Goal: Transaction & Acquisition: Book appointment/travel/reservation

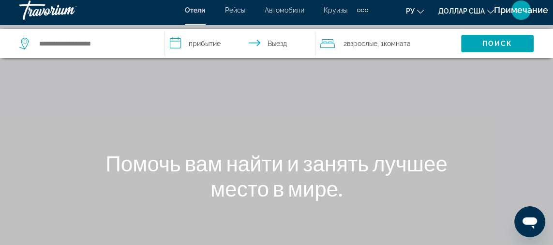
scroll to position [4, 0]
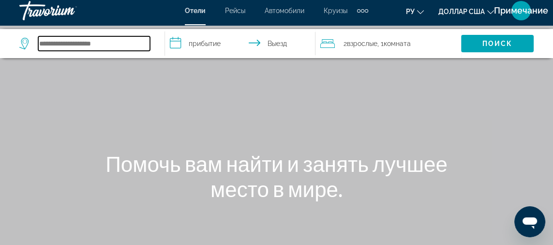
click at [96, 46] on input "Поиск отеля" at bounding box center [94, 43] width 112 height 15
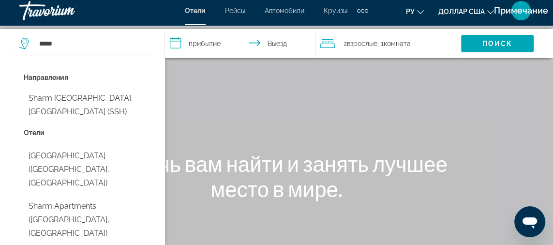
click at [119, 99] on button "Sharm [GEOGRAPHIC_DATA], [GEOGRAPHIC_DATA] (SSH)" at bounding box center [90, 105] width 132 height 32
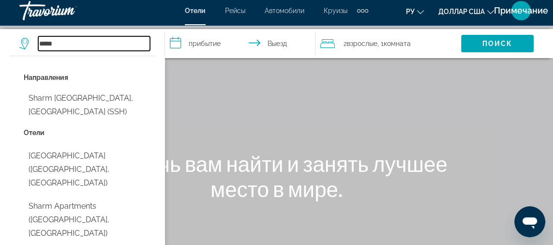
type input "**********"
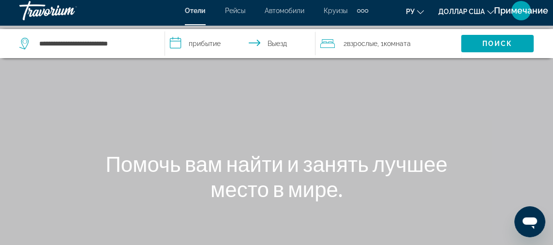
click at [198, 47] on input "**********" at bounding box center [242, 45] width 154 height 32
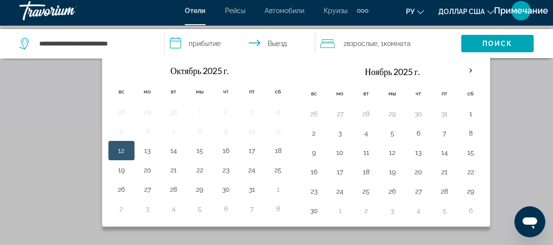
click at [509, 101] on div "Основное содержание" at bounding box center [276, 141] width 553 height 290
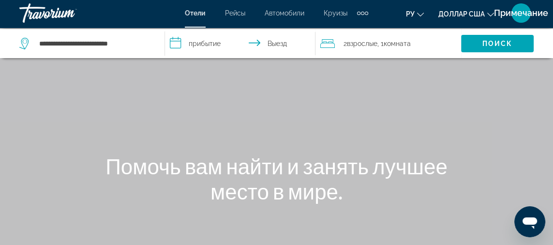
scroll to position [0, 0]
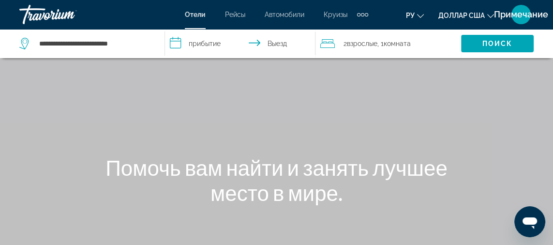
click at [485, 51] on span "Поиск" at bounding box center [497, 43] width 73 height 23
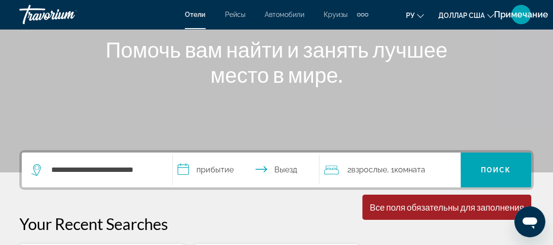
scroll to position [118, 0]
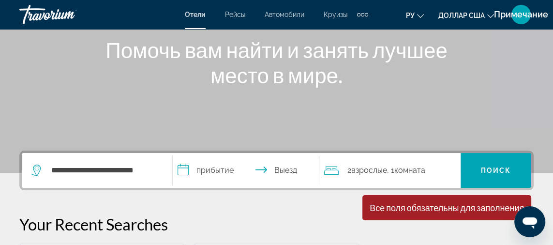
click at [177, 172] on input "**********" at bounding box center [248, 172] width 150 height 38
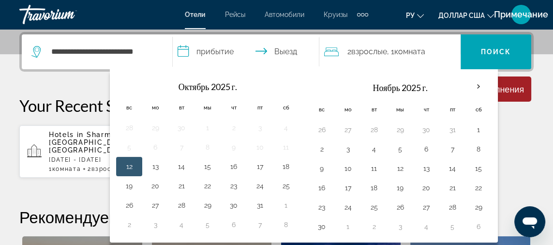
scroll to position [236, 0]
click at [206, 200] on button "29" at bounding box center [207, 205] width 15 height 14
click at [521, 140] on div "Hotels in [GEOGRAPHIC_DATA], [GEOGRAPHIC_DATA] (SSH) [DATE] - [DATE] 1 Комната …" at bounding box center [276, 151] width 514 height 53
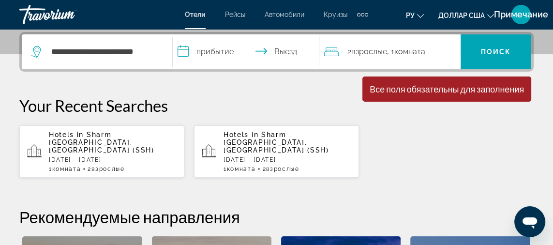
click at [287, 50] on input "**********" at bounding box center [248, 53] width 150 height 38
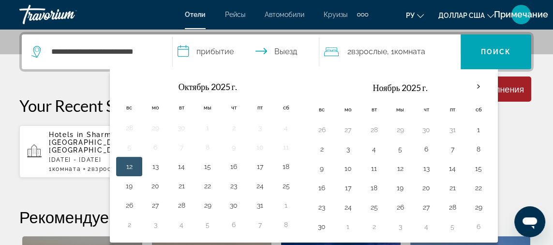
click at [422, 145] on button "6" at bounding box center [425, 149] width 15 height 14
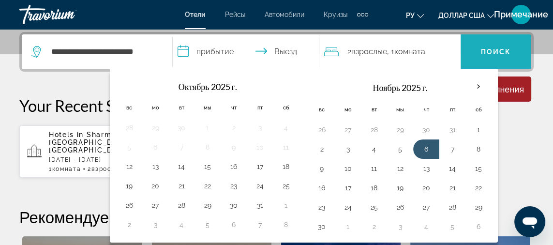
click at [495, 56] on span "Поиск" at bounding box center [496, 51] width 71 height 23
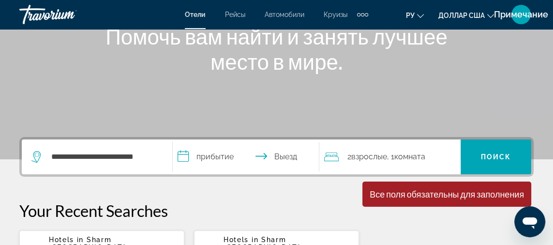
scroll to position [127, 0]
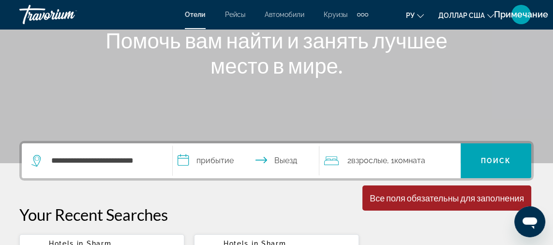
click at [208, 165] on input "**********" at bounding box center [248, 162] width 150 height 38
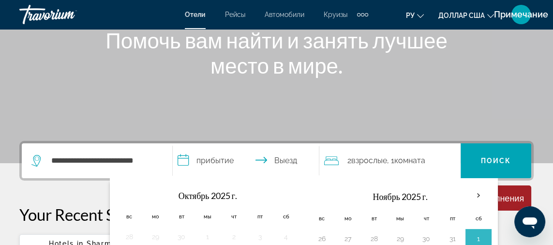
scroll to position [236, 0]
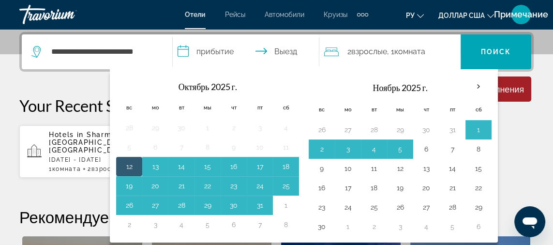
click at [208, 201] on button "29" at bounding box center [207, 205] width 15 height 14
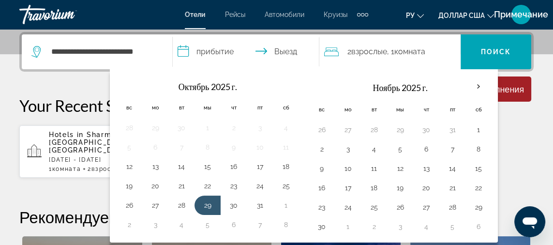
click at [421, 145] on button "6" at bounding box center [425, 149] width 15 height 14
type input "**********"
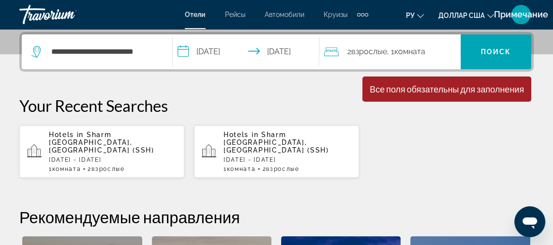
click at [504, 55] on span "Поиск" at bounding box center [496, 51] width 71 height 23
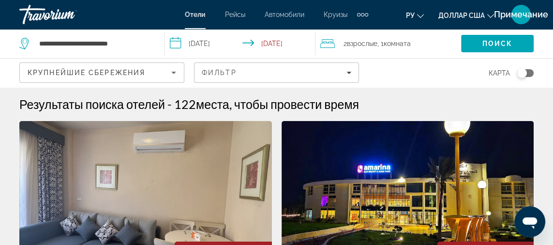
click at [348, 71] on icon "Filters" at bounding box center [348, 72] width 5 height 5
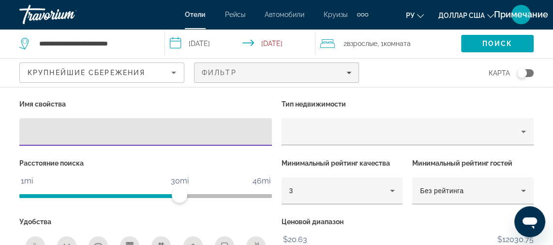
click at [74, 131] on input "Hotel Filters" at bounding box center [145, 132] width 237 height 12
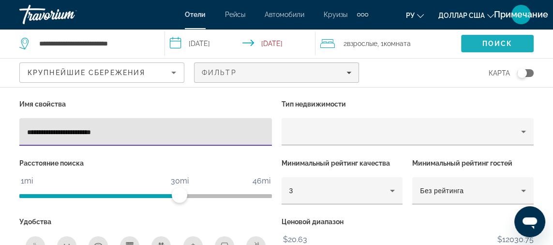
type input "**********"
click at [502, 51] on span "Search" at bounding box center [497, 43] width 73 height 23
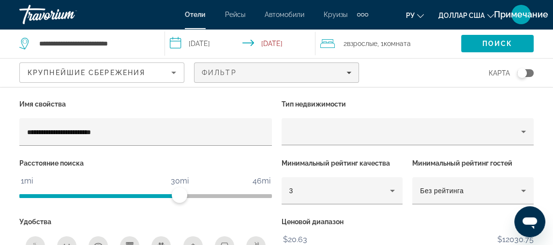
scroll to position [0, 0]
click at [506, 41] on span "Поиск" at bounding box center [497, 44] width 30 height 8
click at [349, 72] on icon "Filters" at bounding box center [348, 73] width 5 height 2
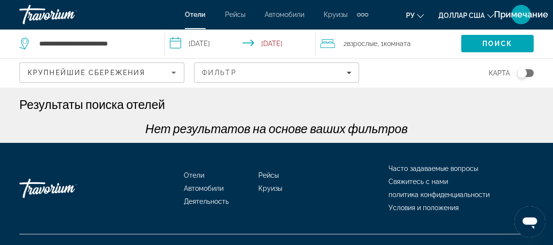
click at [432, 102] on div "Результаты поиска отелей" at bounding box center [276, 104] width 514 height 15
click at [506, 46] on span "Поиск" at bounding box center [497, 44] width 30 height 8
click at [174, 72] on icon "Sort by" at bounding box center [173, 73] width 5 height 2
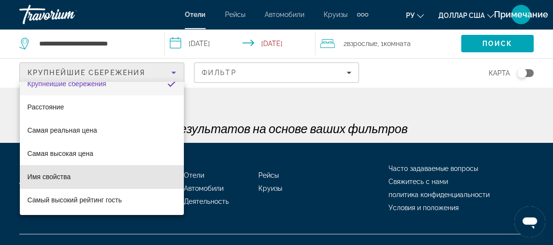
scroll to position [14, 0]
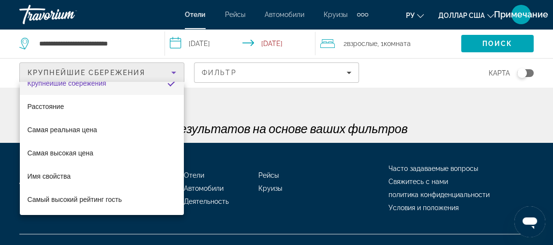
click at [113, 201] on font "Самый высокий рейтинг гость" at bounding box center [75, 199] width 94 height 8
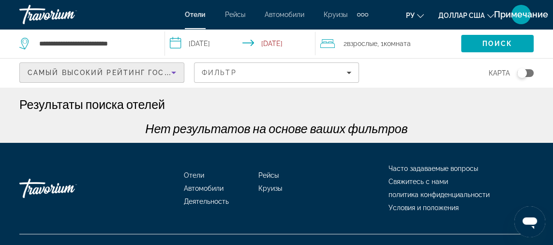
click at [342, 75] on div "Фильтр" at bounding box center [276, 73] width 149 height 8
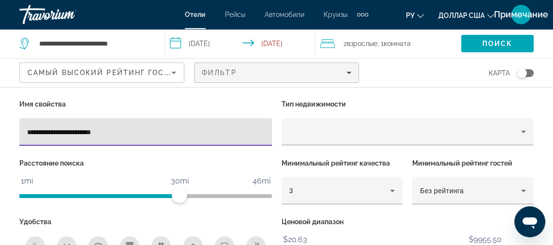
click at [206, 133] on input "**********" at bounding box center [145, 132] width 237 height 12
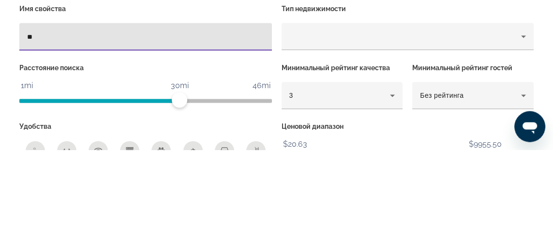
type input "*"
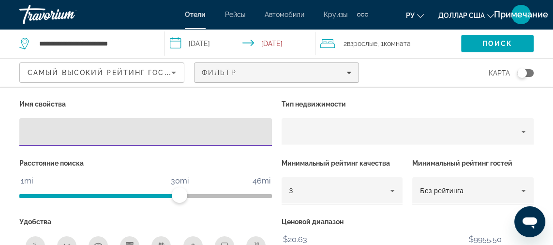
scroll to position [61, 0]
click at [392, 190] on icon "Hotel Filters" at bounding box center [392, 191] width 5 height 2
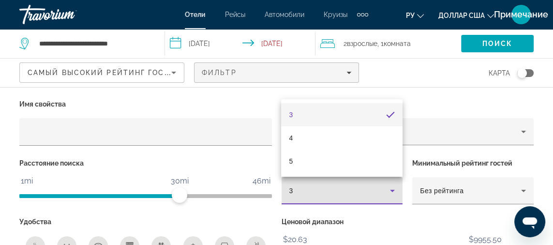
click at [471, 100] on div at bounding box center [276, 122] width 553 height 245
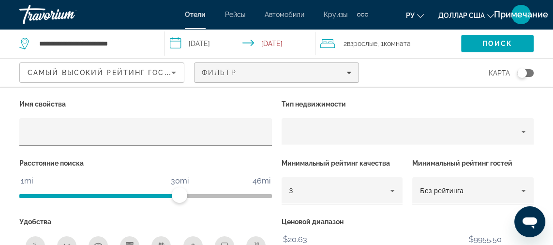
scroll to position [32, 0]
click at [515, 44] on span "Search" at bounding box center [497, 43] width 73 height 23
click at [503, 48] on span "Search" at bounding box center [497, 43] width 73 height 23
type input "**********"
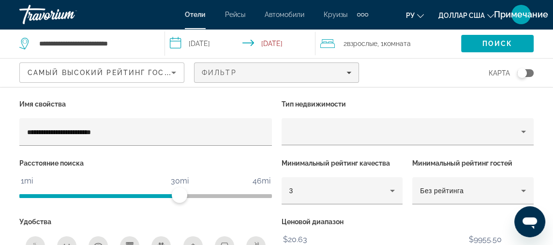
click at [366, 14] on div "Дополнительные элементы навигации" at bounding box center [366, 14] width 3 height 3
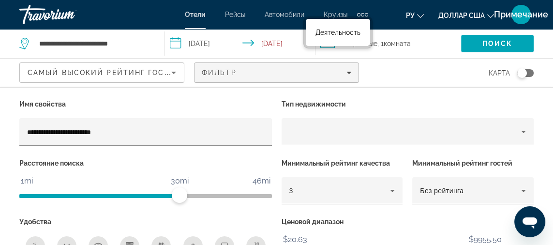
click at [366, 14] on div "Дополнительные элементы навигации" at bounding box center [366, 14] width 3 height 3
click at [352, 35] on font "Деятельность" at bounding box center [337, 33] width 45 height 8
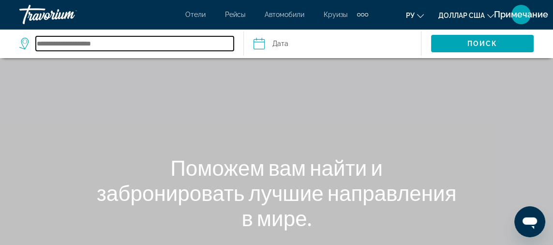
click at [79, 47] on input "Search destination" at bounding box center [135, 43] width 198 height 15
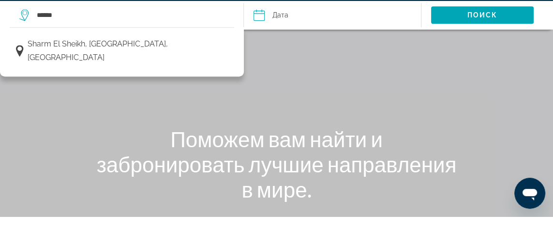
click at [121, 76] on span "Sharm el Sheikh, [GEOGRAPHIC_DATA], [GEOGRAPHIC_DATA]" at bounding box center [129, 79] width 202 height 27
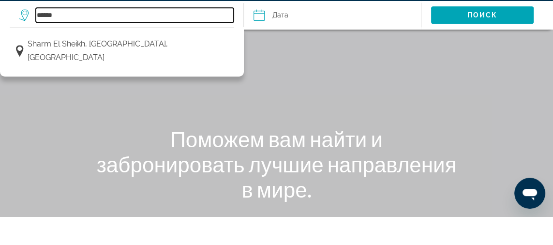
type input "**********"
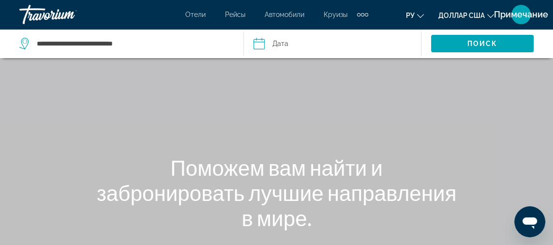
click at [470, 46] on span "Поиск" at bounding box center [482, 44] width 30 height 8
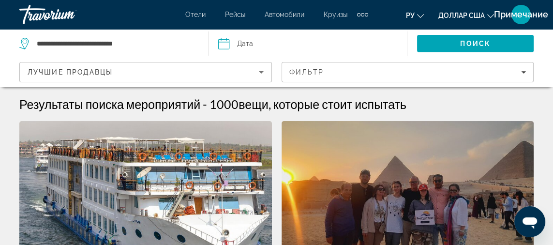
click at [192, 16] on font "Отели" at bounding box center [195, 15] width 20 height 8
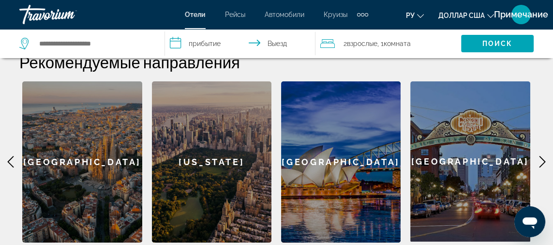
scroll to position [401, 0]
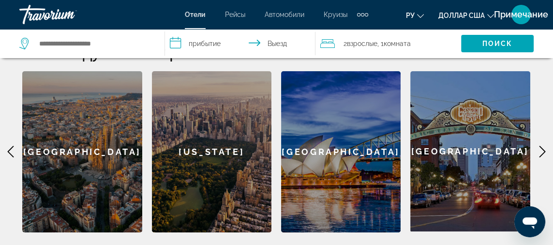
click at [540, 146] on icon "Основное содержание" at bounding box center [542, 152] width 12 height 12
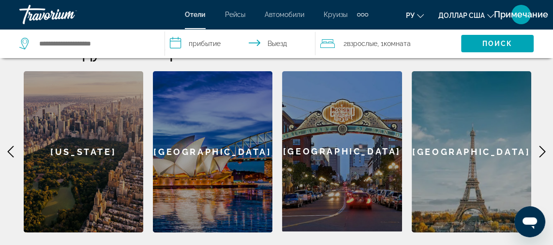
click at [541, 146] on icon "Основное содержание" at bounding box center [542, 152] width 12 height 12
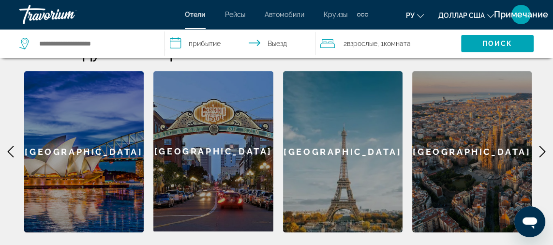
click at [541, 146] on icon "Основное содержание" at bounding box center [542, 152] width 12 height 12
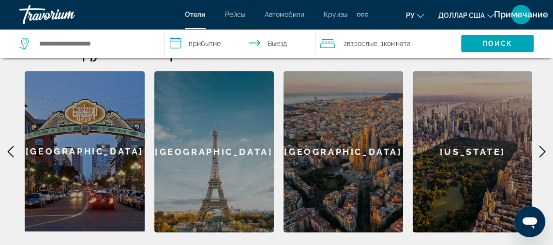
click at [542, 146] on icon "Основное содержание" at bounding box center [542, 152] width 12 height 12
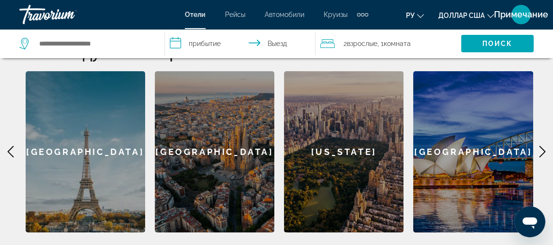
click at [541, 146] on icon "Основное содержание" at bounding box center [542, 152] width 12 height 12
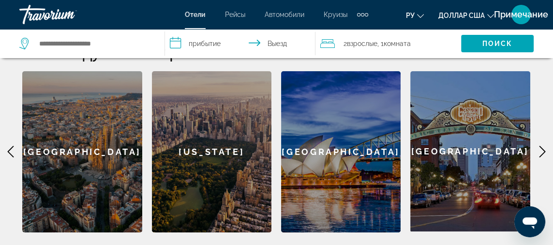
click at [539, 146] on icon "Основное содержание" at bounding box center [542, 152] width 12 height 12
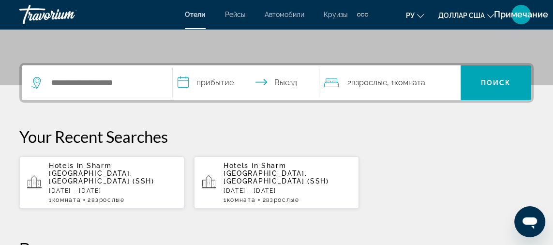
scroll to position [205, 0]
click at [259, 174] on span "Sharm [GEOGRAPHIC_DATA], [GEOGRAPHIC_DATA] (SSH)" at bounding box center [275, 173] width 105 height 23
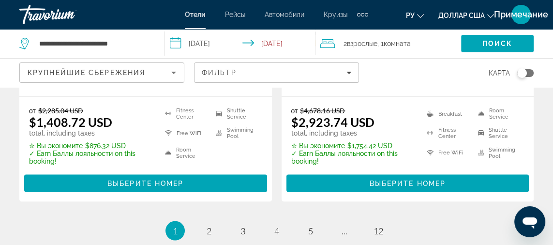
scroll to position [2095, 0]
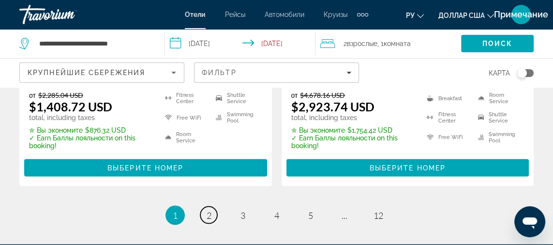
click at [208, 213] on span "2" at bounding box center [209, 215] width 5 height 11
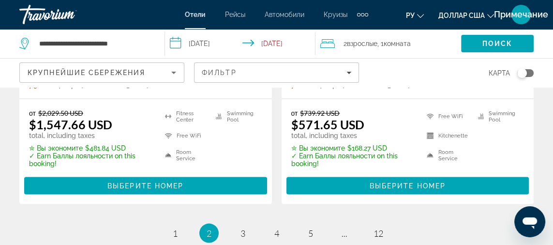
scroll to position [2110, 0]
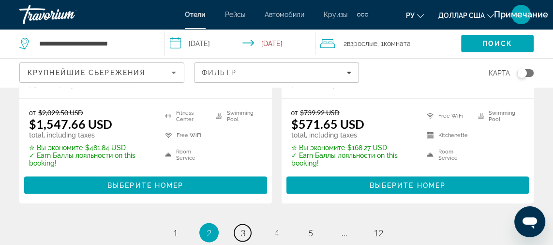
click at [242, 227] on span "3" at bounding box center [242, 232] width 5 height 11
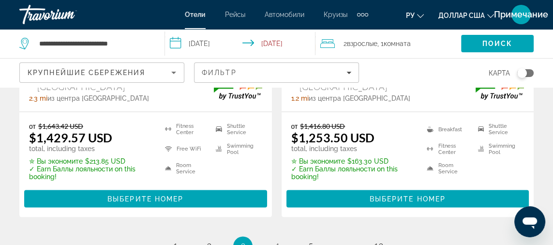
scroll to position [2100, 0]
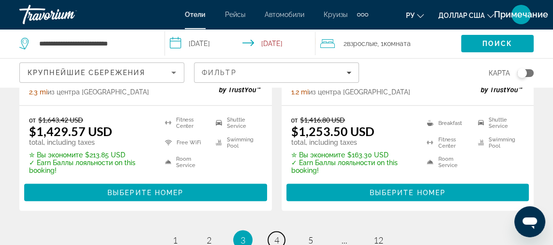
click at [277, 235] on span "4" at bounding box center [276, 240] width 5 height 11
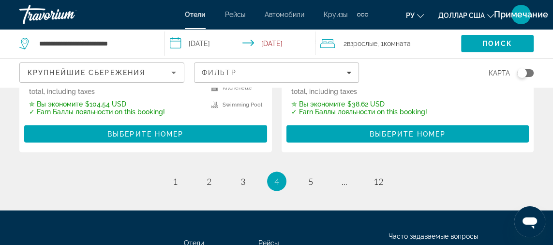
scroll to position [2173, 0]
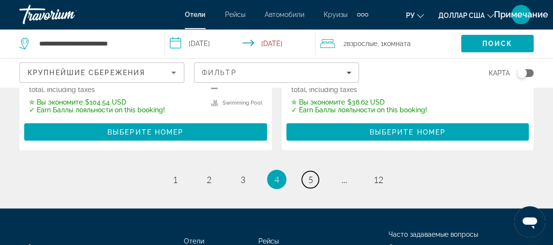
click at [310, 174] on span "5" at bounding box center [310, 179] width 5 height 11
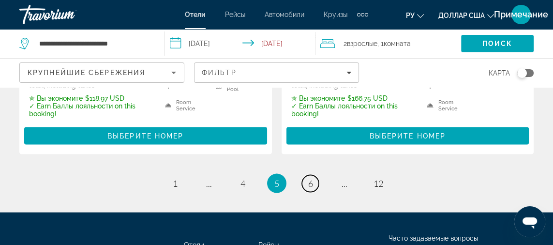
scroll to position [2168, 0]
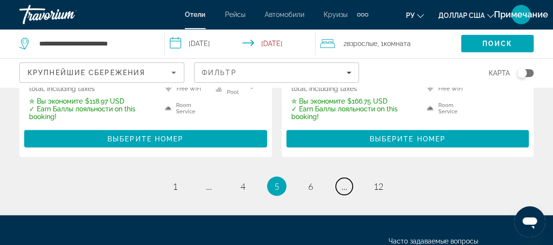
click at [345, 184] on span "..." at bounding box center [345, 186] width 6 height 11
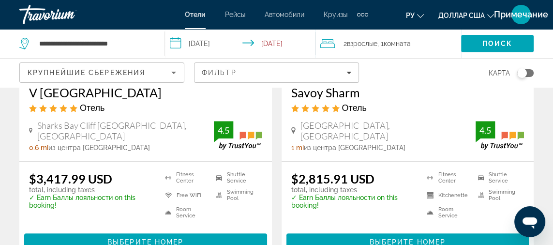
scroll to position [920, 0]
